Goal: Transaction & Acquisition: Purchase product/service

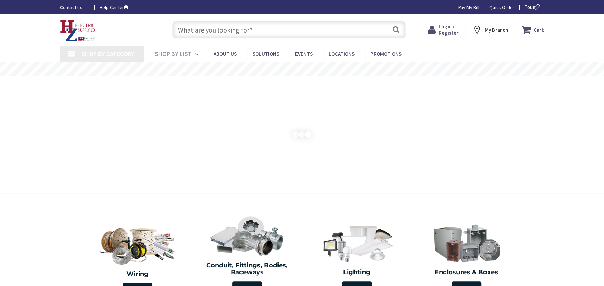
type input "[PERSON_NAME] Corners Rd, [GEOGRAPHIC_DATA], [GEOGRAPHIC_DATA]"
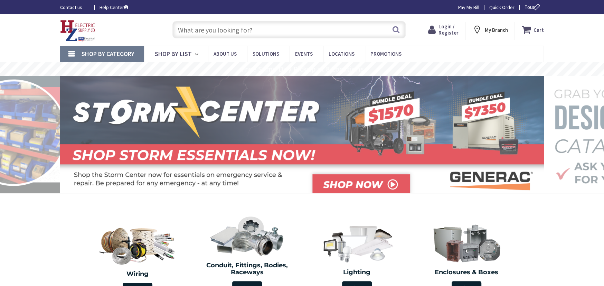
click at [187, 31] on input "text" at bounding box center [288, 29] width 233 height 17
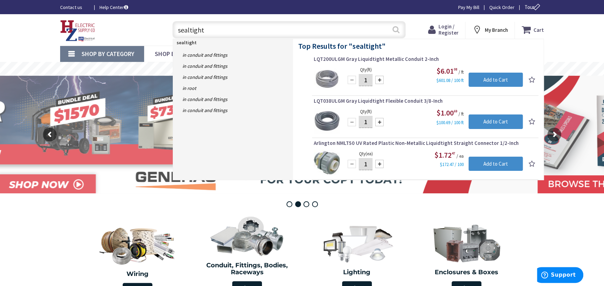
type input "sealtight"
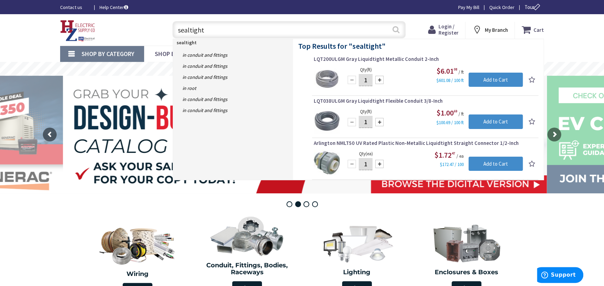
click at [395, 29] on button "Search" at bounding box center [395, 30] width 9 height 16
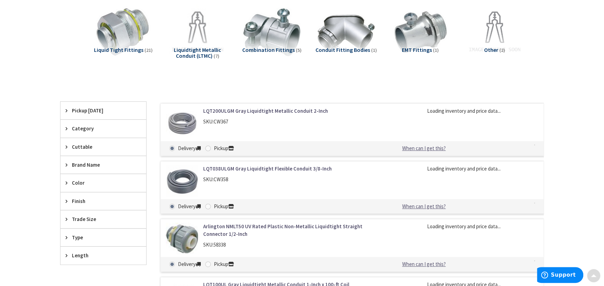
scroll to position [126, 0]
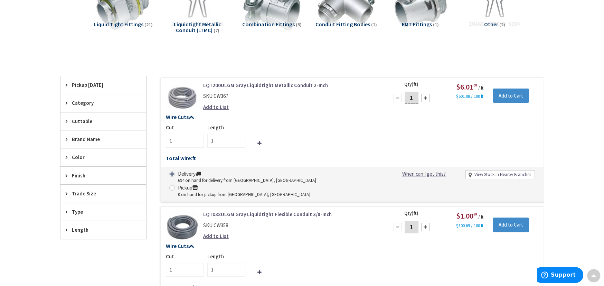
click at [220, 82] on link "LQT200ULGM Gray Liquidtight Metallic Conduit 2-Inch" at bounding box center [291, 85] width 176 height 7
